Goal: Task Accomplishment & Management: Use online tool/utility

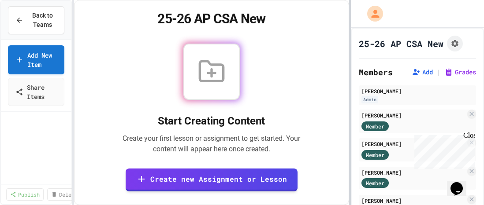
click at [349, 77] on div "Back to Teams Add New Item Share Items Publish Delete 25-26 AP CSA New Start Cr…" at bounding box center [242, 102] width 484 height 205
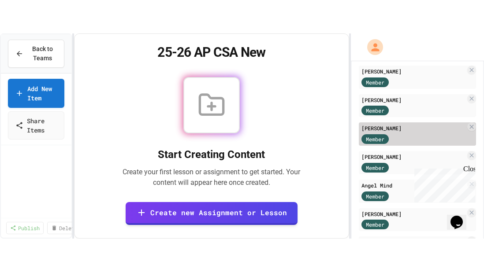
scroll to position [44, 0]
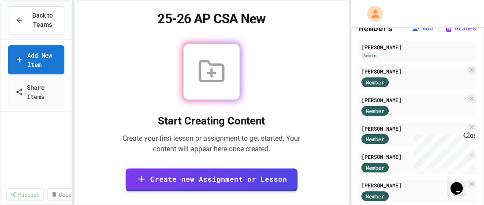
click at [297, 39] on div "25-26 AP CSA New Start Creating Content Create your first lesson or assignment …" at bounding box center [211, 102] width 275 height 205
click at [315, 42] on div "Start Creating Content Create your first lesson or assignment to get started. Y…" at bounding box center [211, 117] width 253 height 153
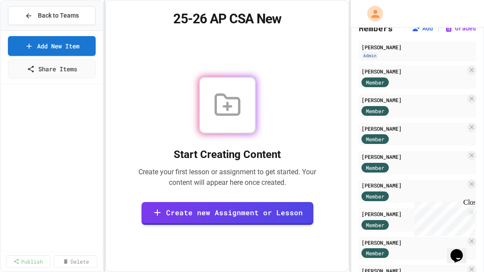
click at [94, 183] on div "Back to Teams Add New Item Share Items Publish Delete 25-26 AP CSA New Start Cr…" at bounding box center [242, 136] width 484 height 272
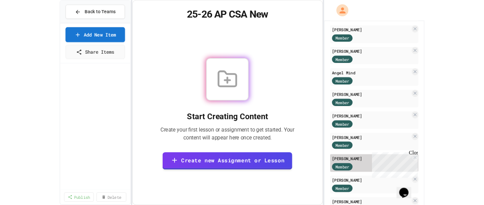
scroll to position [404, 0]
